Goal: Navigation & Orientation: Find specific page/section

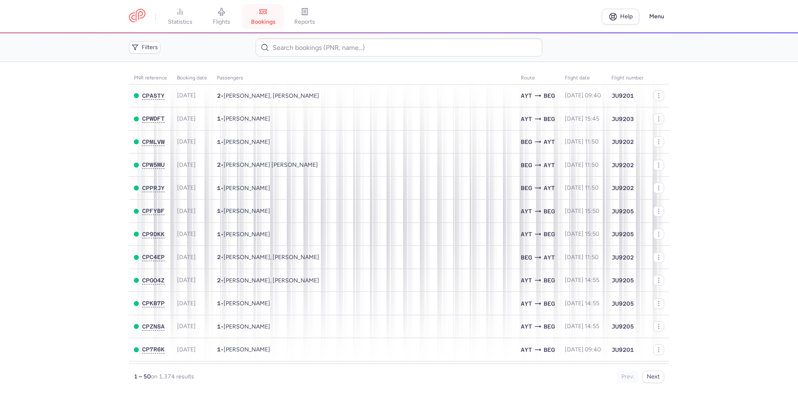
click at [271, 15] on link "bookings" at bounding box center [263, 16] width 42 height 18
click at [322, 18] on link "reports" at bounding box center [305, 16] width 42 height 18
